Goal: Task Accomplishment & Management: Manage account settings

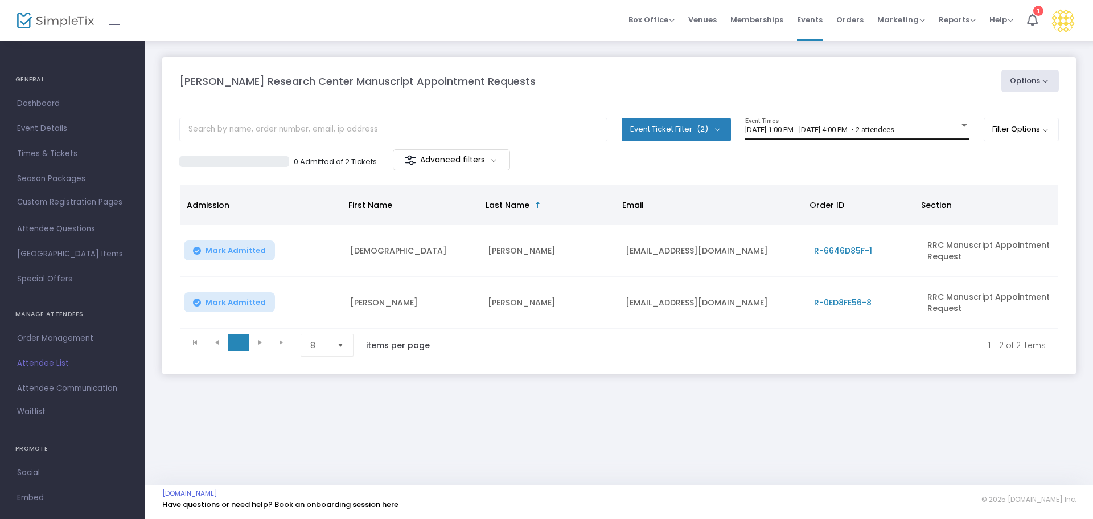
click at [826, 134] on div "[DATE] 1:00 PM - [DATE] 4:00 PM • 2 attendees Event Times" at bounding box center [857, 129] width 224 height 22
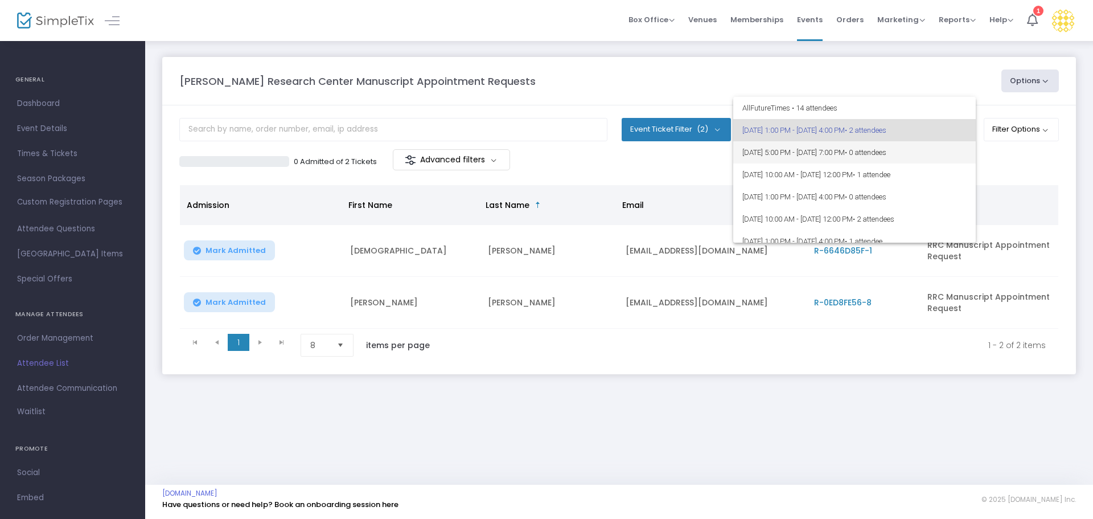
click at [828, 151] on span "[DATE] 5:00 PM - [DATE] 7:00 PM • 0 attendees" at bounding box center [855, 152] width 224 height 22
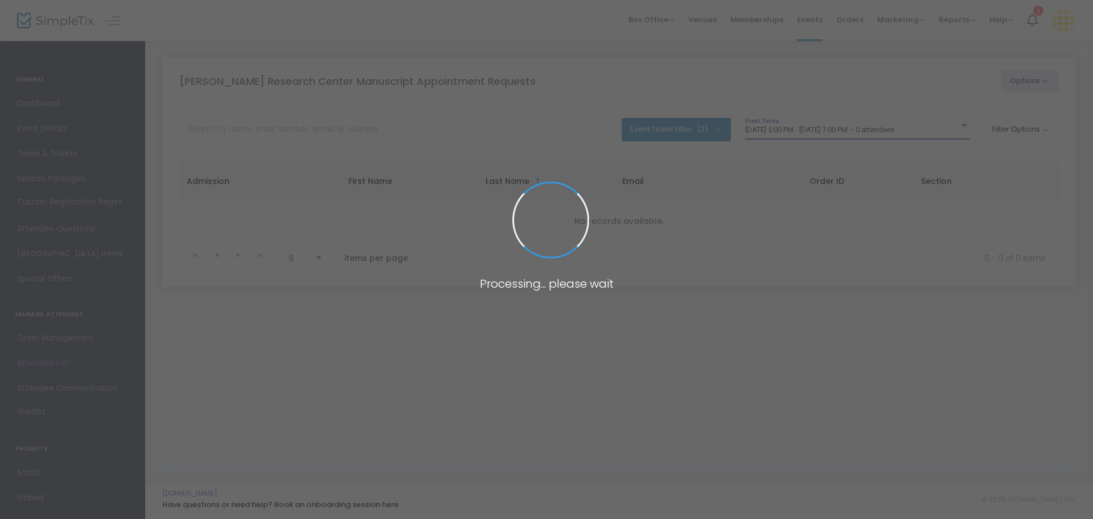
click at [816, 133] on span "[DATE] 5:00 PM - [DATE] 7:00 PM • 0 attendees" at bounding box center [819, 129] width 149 height 9
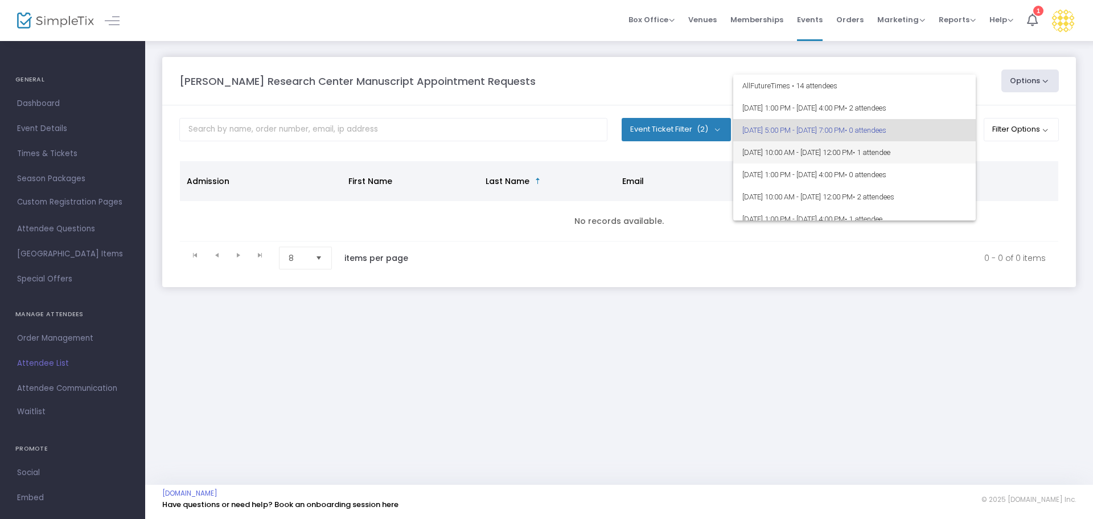
click at [823, 149] on span "[DATE] 10:00 AM - [DATE] 12:00 PM • 1 attendee" at bounding box center [855, 152] width 224 height 22
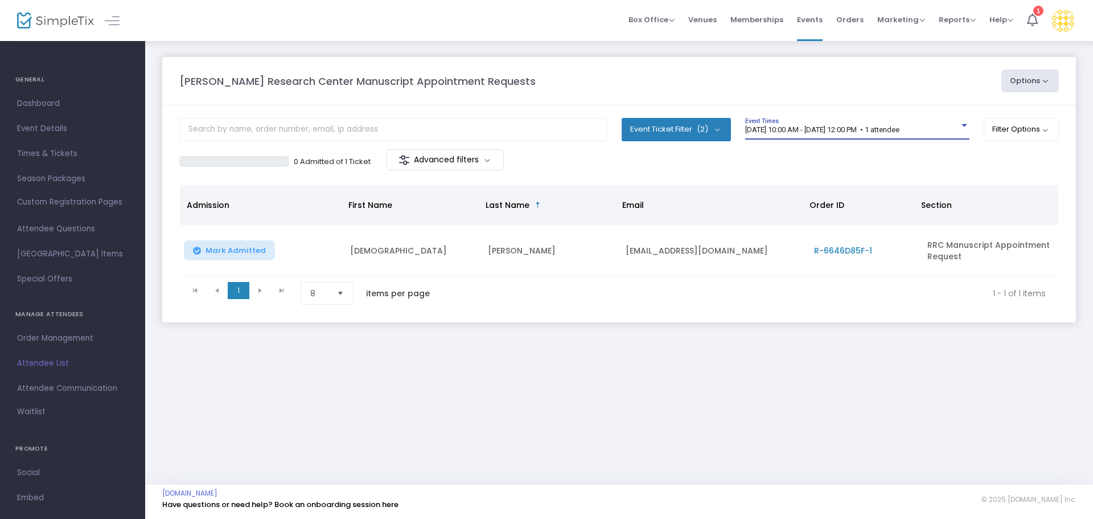
click at [827, 130] on span "[DATE] 10:00 AM - [DATE] 12:00 PM • 1 attendee" at bounding box center [822, 129] width 154 height 9
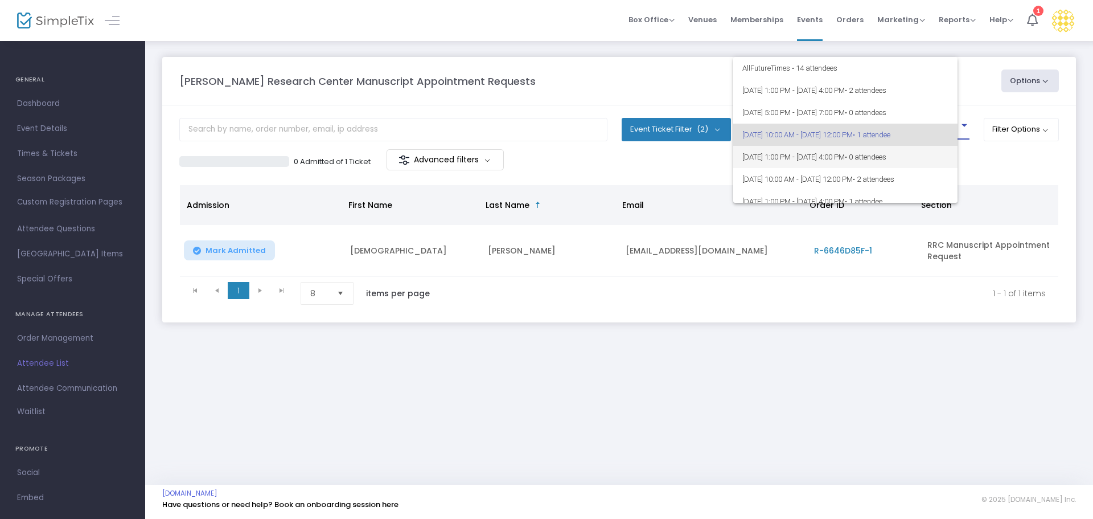
scroll to position [5, 0]
click at [833, 149] on span "[DATE] 1:00 PM - [DATE] 4:00 PM • 0 attendees" at bounding box center [855, 152] width 224 height 22
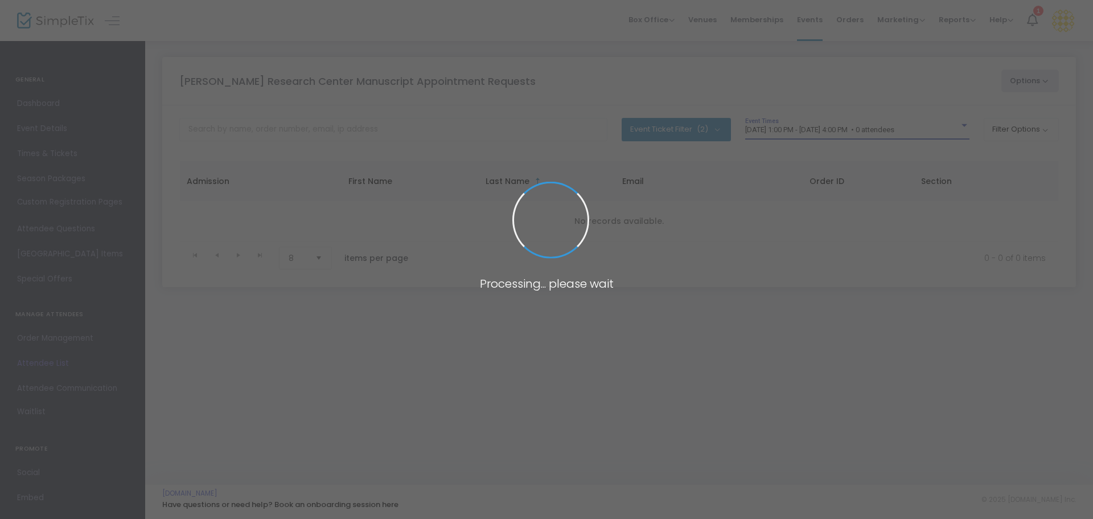
click at [823, 133] on body "Processing... please wait Box Office Sell Tickets Bookings Sell Season Pass Ven…" at bounding box center [546, 259] width 1093 height 519
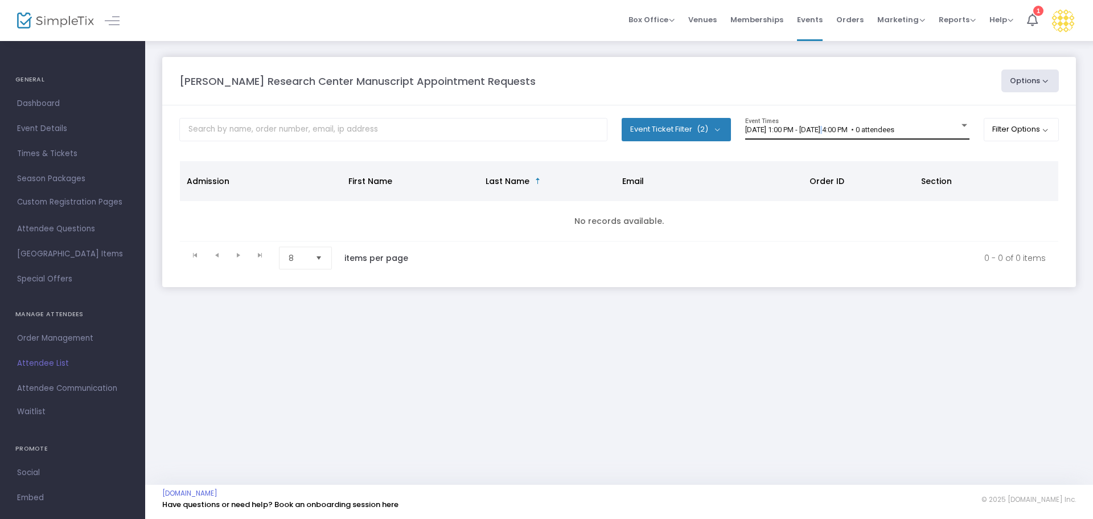
click at [823, 134] on div "[DATE] 1:00 PM - [DATE] 4:00 PM • 0 attendees" at bounding box center [852, 130] width 214 height 9
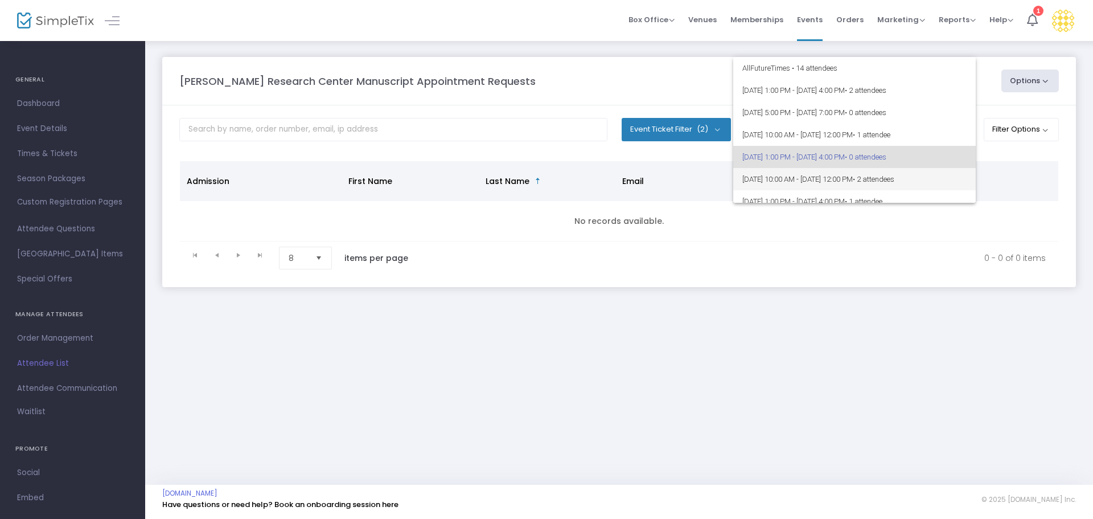
scroll to position [27, 0]
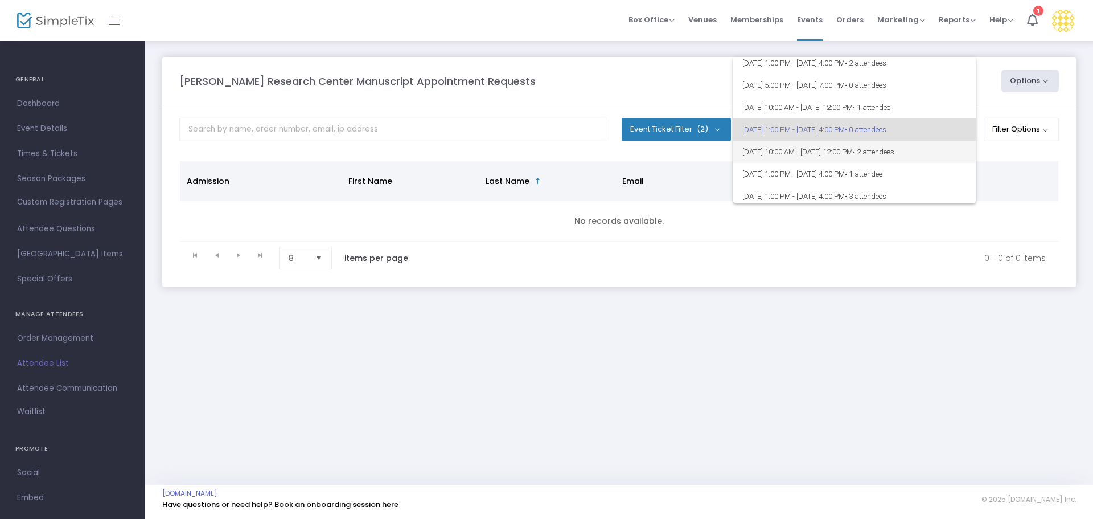
click at [827, 148] on span "[DATE] 10:00 AM - [DATE] 12:00 PM • 2 attendees" at bounding box center [855, 152] width 224 height 22
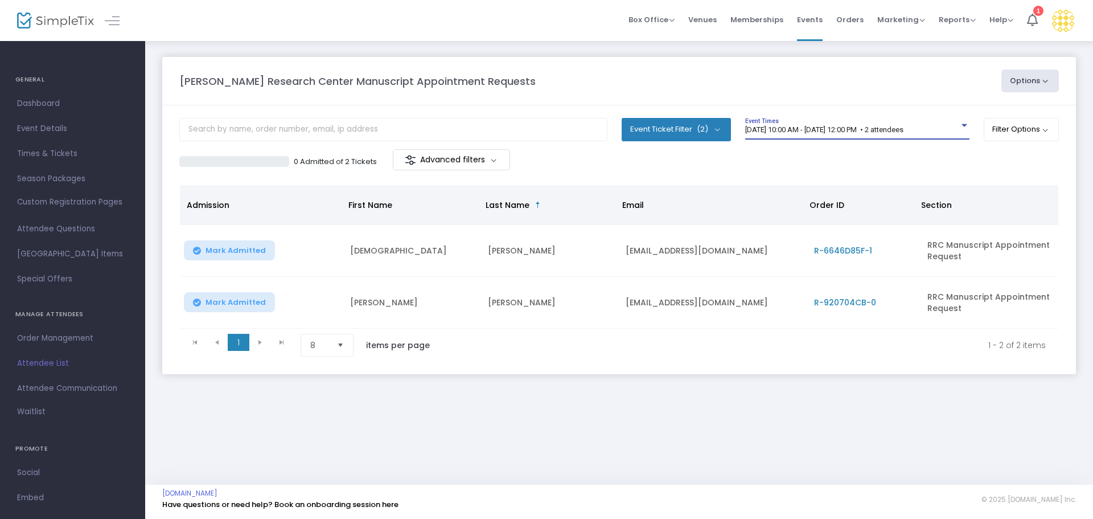
click at [819, 129] on span "[DATE] 10:00 AM - [DATE] 12:00 PM • 2 attendees" at bounding box center [824, 129] width 158 height 9
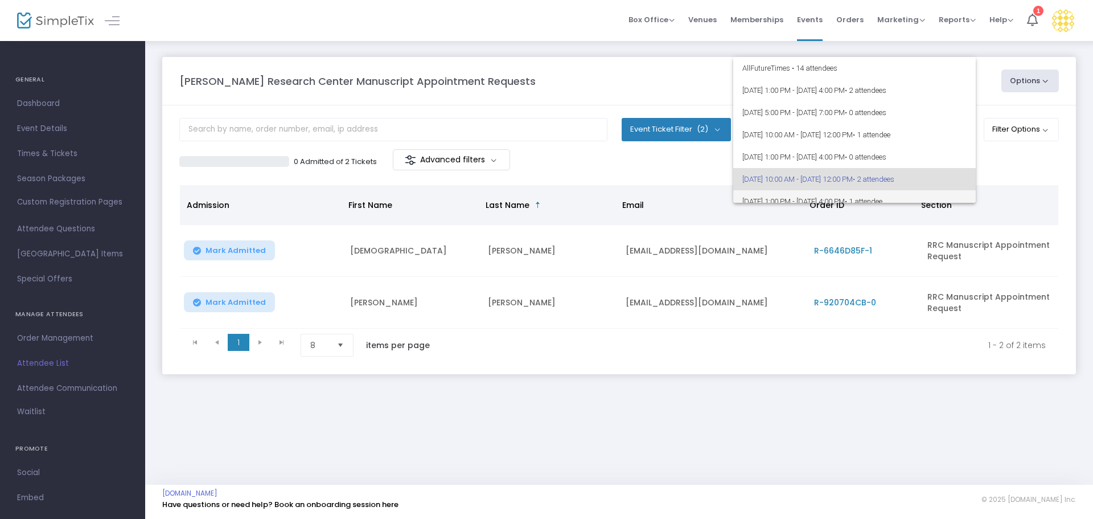
scroll to position [50, 0]
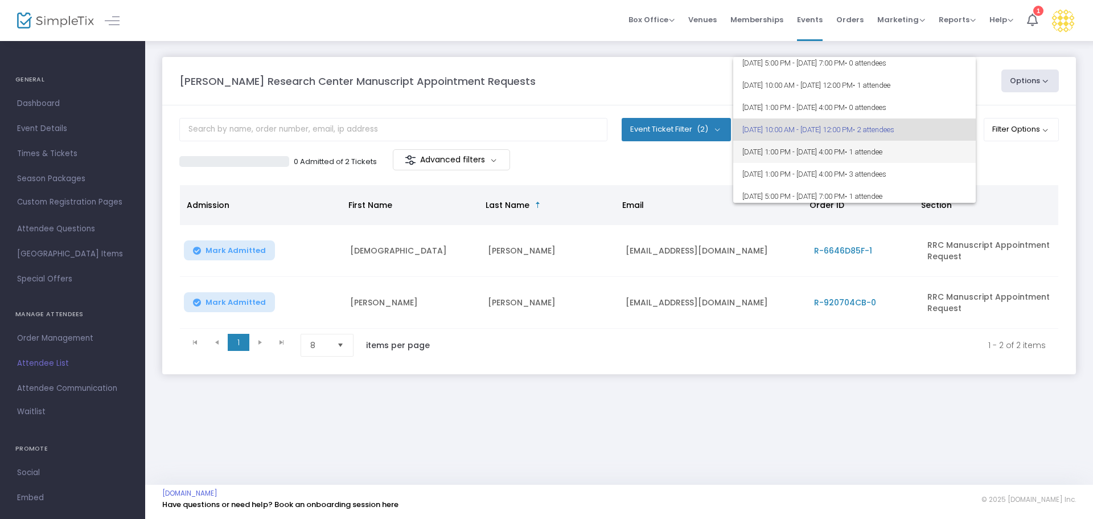
click at [827, 146] on span "[DATE] 1:00 PM - [DATE] 4:00 PM • 1 attendee" at bounding box center [855, 152] width 224 height 22
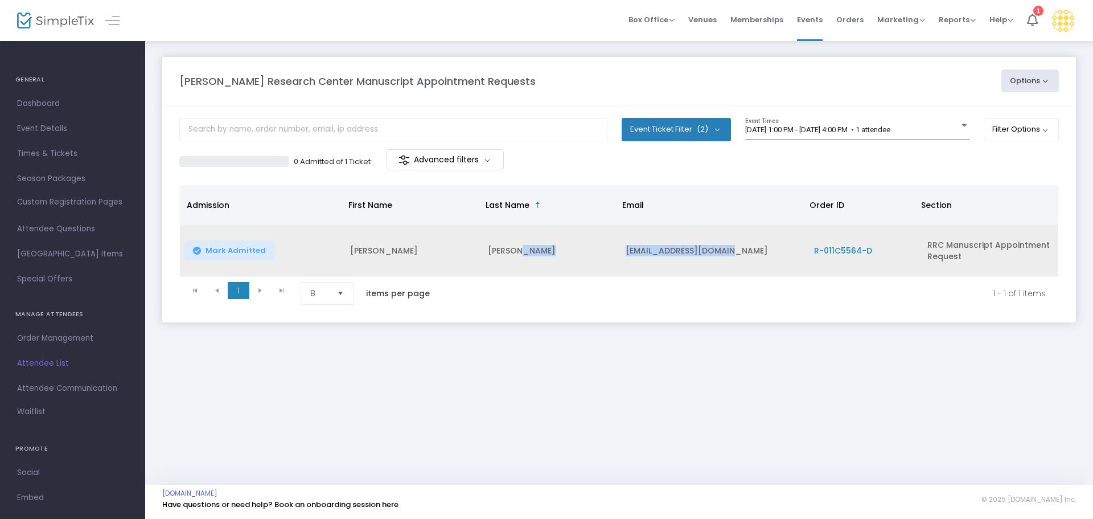
drag, startPoint x: 735, startPoint y: 248, endPoint x: 616, endPoint y: 249, distance: 119.6
click at [616, 249] on tr "[PERSON_NAME] [PERSON_NAME] [EMAIL_ADDRESS][DOMAIN_NAME] R-011C5564-D RRC Manus…" at bounding box center [619, 251] width 879 height 52
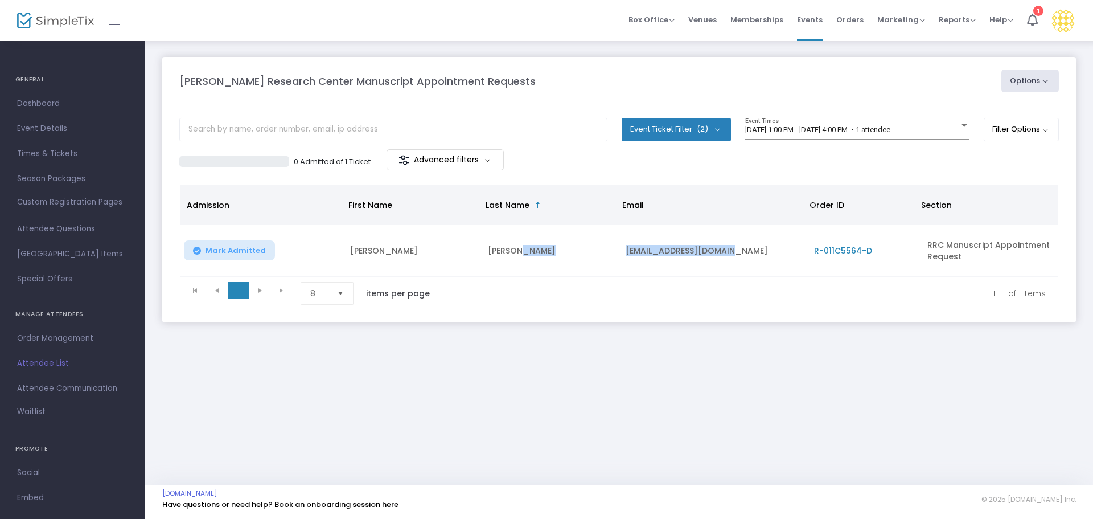
copy tr "[EMAIL_ADDRESS][DOMAIN_NAME]"
click at [834, 131] on span "[DATE] 1:00 PM - [DATE] 4:00 PM • 1 attendee" at bounding box center [817, 129] width 145 height 9
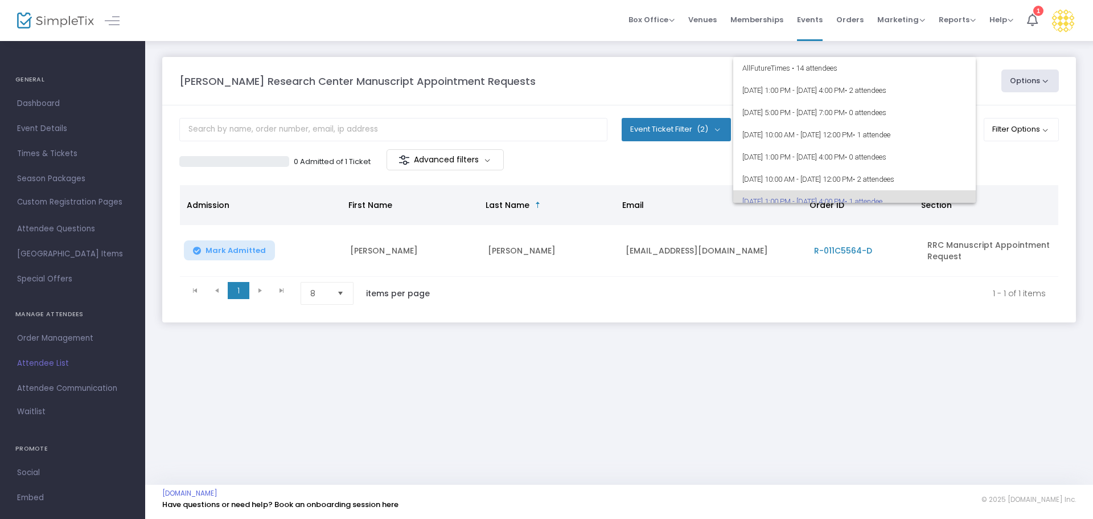
scroll to position [72, 0]
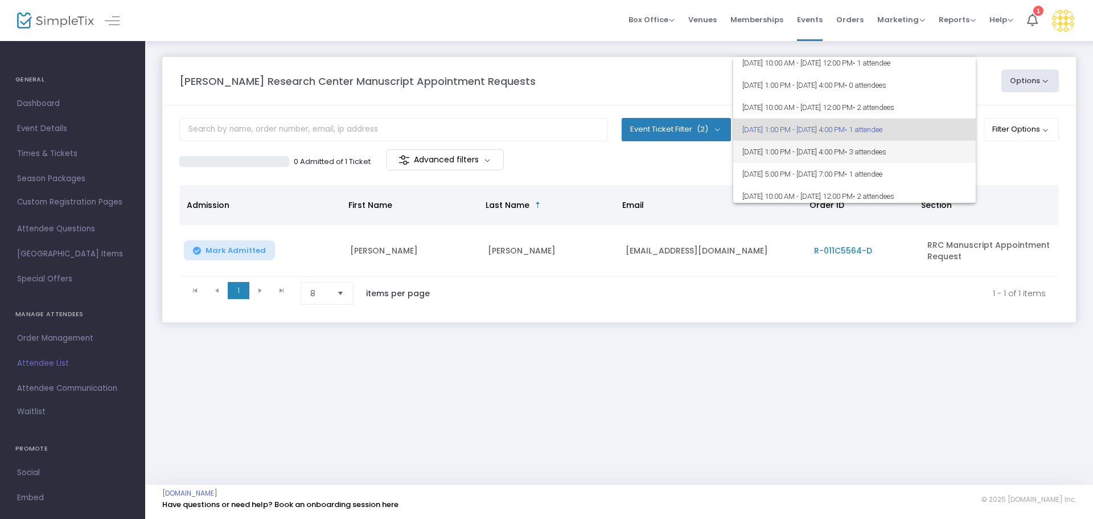
click at [818, 150] on span "[DATE] 1:00 PM - [DATE] 4:00 PM • 3 attendees" at bounding box center [855, 152] width 224 height 22
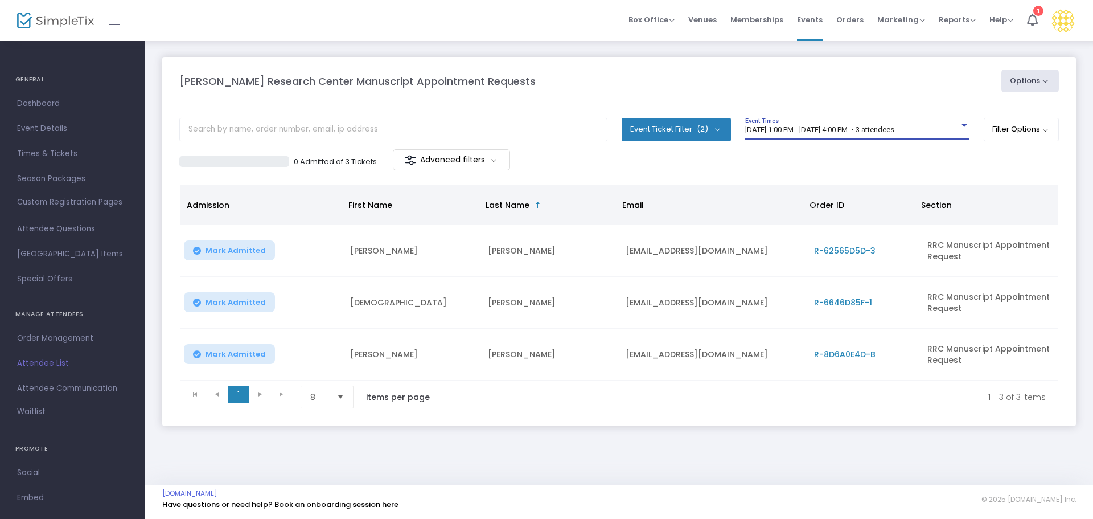
click at [801, 134] on div "[DATE] 1:00 PM - [DATE] 4:00 PM • 3 attendees" at bounding box center [852, 130] width 214 height 9
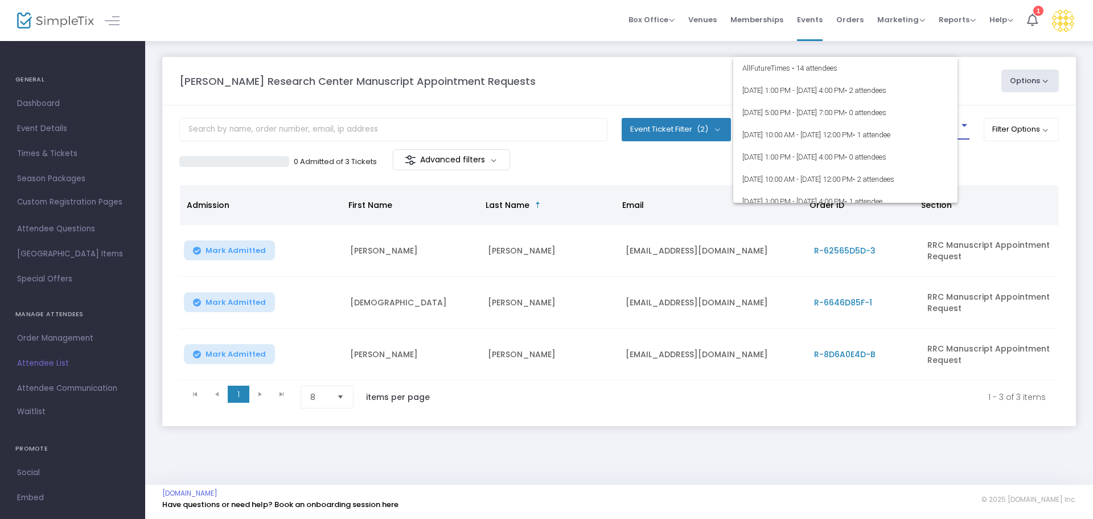
scroll to position [94, 0]
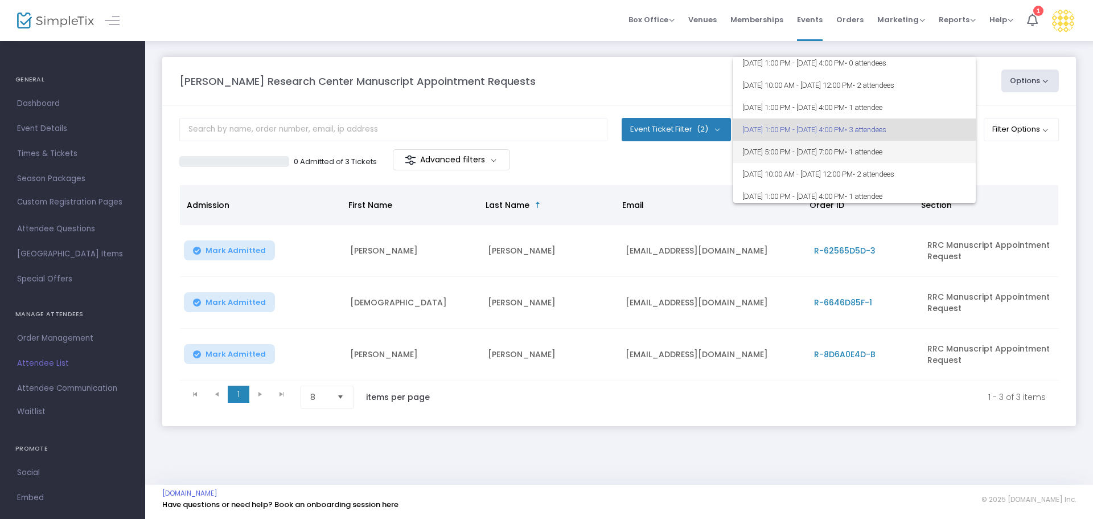
click at [804, 145] on span "[DATE] 5:00 PM - [DATE] 7:00 PM • 1 attendee" at bounding box center [855, 152] width 224 height 22
